Goal: Transaction & Acquisition: Purchase product/service

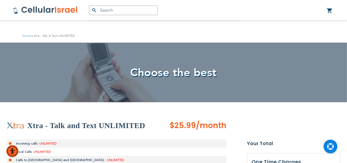
scroll to position [220, 0]
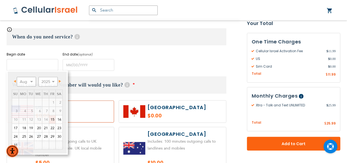
click at [49, 70] on input "name" at bounding box center [33, 65] width 52 height 12
click at [35, 127] on link "20" at bounding box center [38, 128] width 8 height 8
type input "[DATE]"
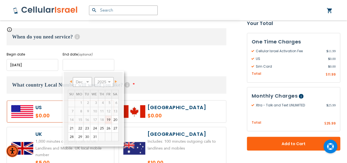
click at [99, 62] on input "name" at bounding box center [89, 65] width 52 height 12
click at [96, 129] on link "24" at bounding box center [94, 128] width 8 height 8
type input "[DATE]"
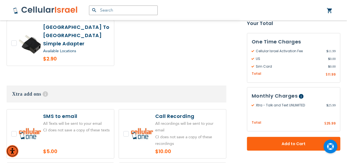
scroll to position [993, 0]
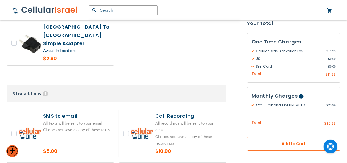
click at [267, 140] on button "Add to Cart" at bounding box center [293, 144] width 93 height 14
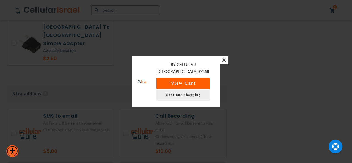
click at [199, 79] on button "View Cart" at bounding box center [183, 83] width 54 height 11
